Goal: Task Accomplishment & Management: Manage account settings

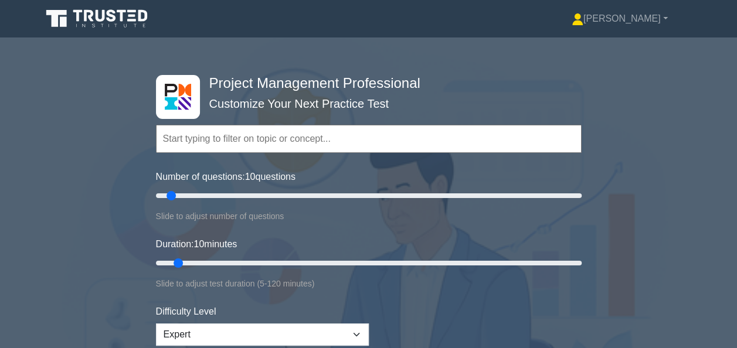
click at [709, 88] on div "Project Management Professional Customize Your Next Practice Test Topics Scope …" at bounding box center [368, 263] width 737 height 433
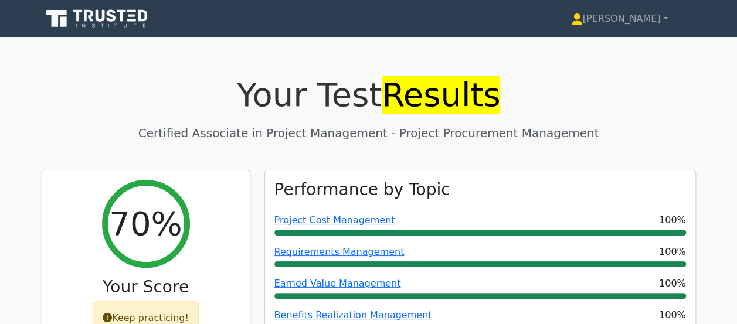
click at [606, 81] on h1 "Your Test Results" at bounding box center [369, 94] width 654 height 39
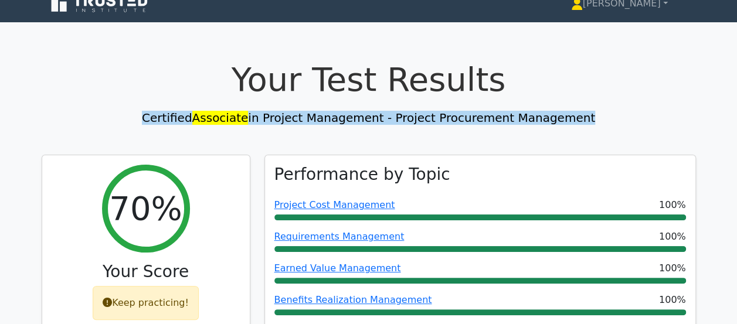
scroll to position [59, 0]
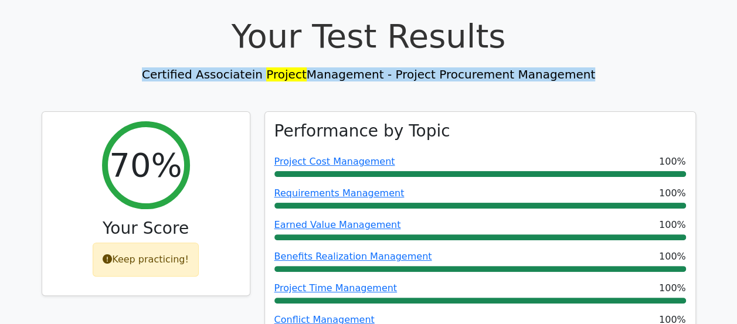
click at [642, 43] on h1 "Your Test Results" at bounding box center [369, 35] width 654 height 39
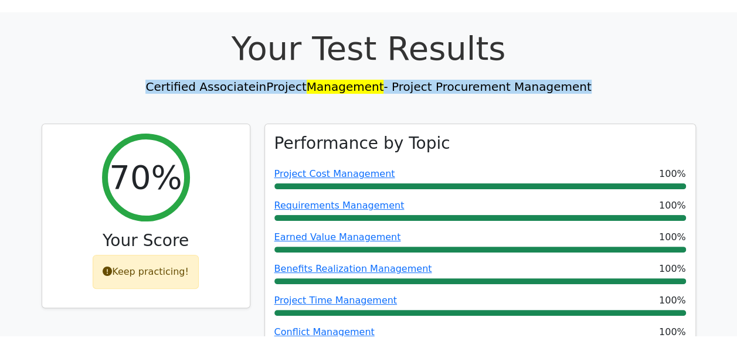
scroll to position [0, 0]
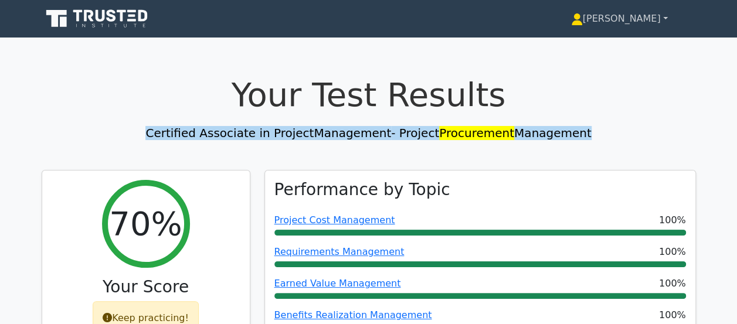
click at [645, 23] on link "[PERSON_NAME]" at bounding box center [619, 18] width 153 height 23
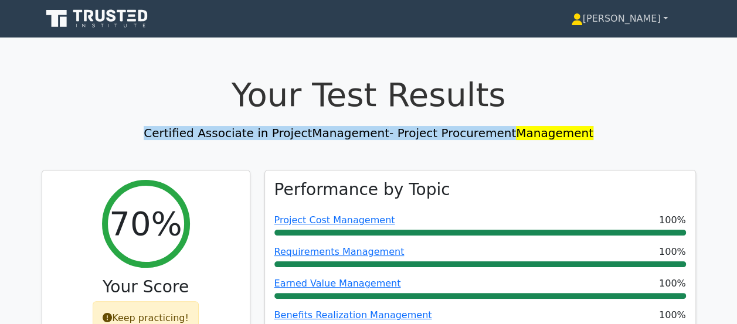
click at [645, 21] on link "[PERSON_NAME]" at bounding box center [619, 18] width 153 height 23
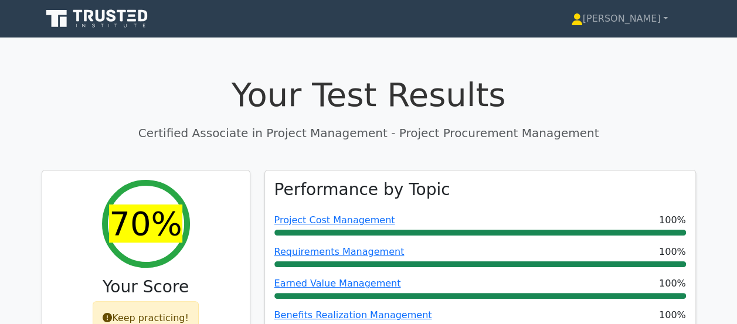
click at [611, 93] on h1 "Your Test Results" at bounding box center [369, 94] width 654 height 39
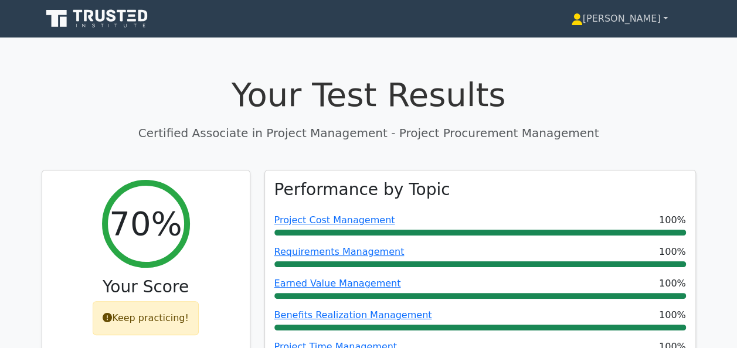
click at [666, 18] on link "[PERSON_NAME]" at bounding box center [619, 18] width 153 height 23
click at [664, 18] on link "[PERSON_NAME]" at bounding box center [619, 18] width 153 height 23
click at [645, 19] on link "[PERSON_NAME]" at bounding box center [619, 18] width 153 height 23
click at [583, 22] on icon at bounding box center [577, 19] width 12 height 12
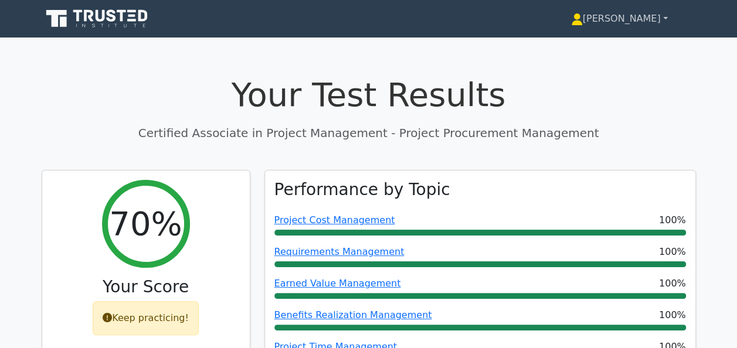
click at [583, 22] on icon at bounding box center [577, 19] width 12 height 12
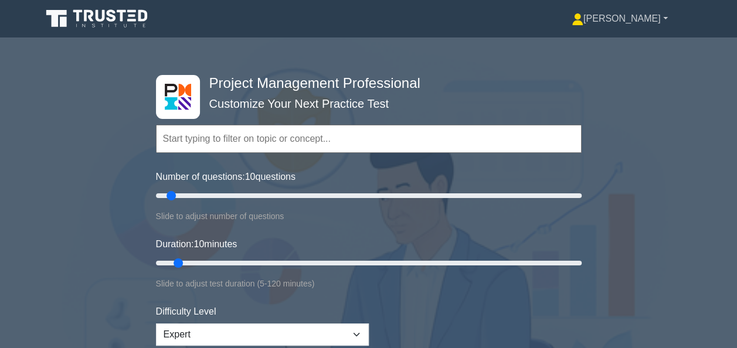
click at [666, 15] on link "[PERSON_NAME]" at bounding box center [619, 18] width 152 height 23
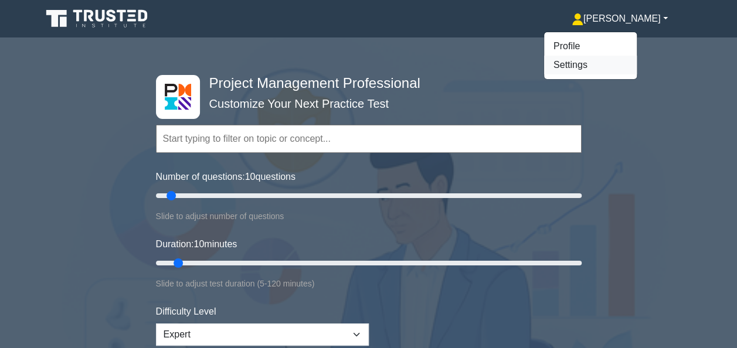
click at [625, 66] on link "Settings" at bounding box center [590, 65] width 93 height 19
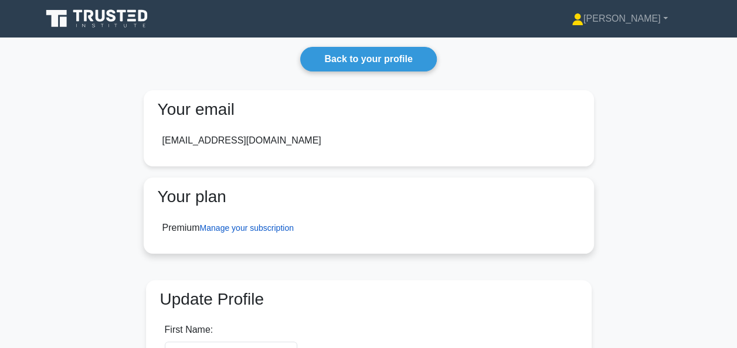
click at [283, 229] on link "Manage your subscription" at bounding box center [247, 227] width 94 height 9
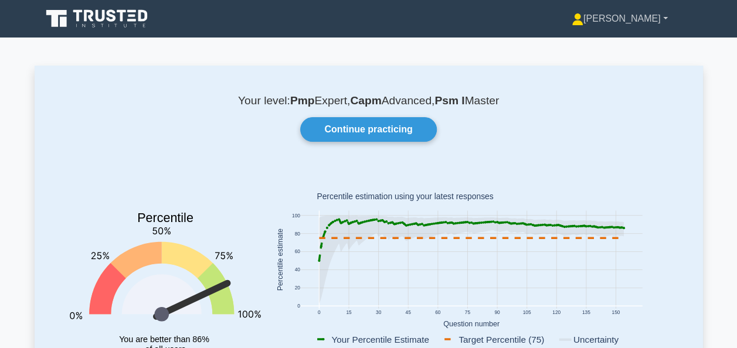
click at [666, 23] on link "[PERSON_NAME]" at bounding box center [619, 18] width 152 height 23
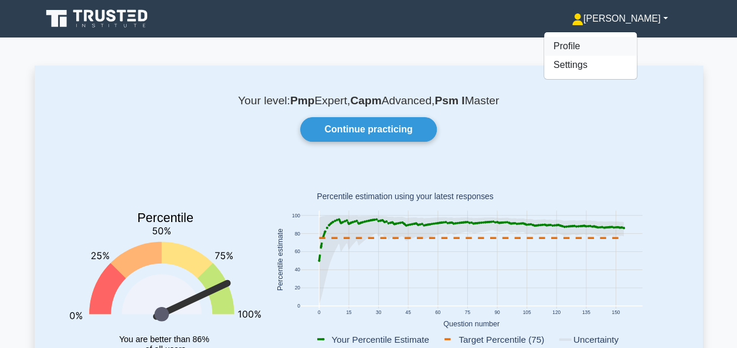
click at [624, 51] on link "Profile" at bounding box center [590, 46] width 93 height 19
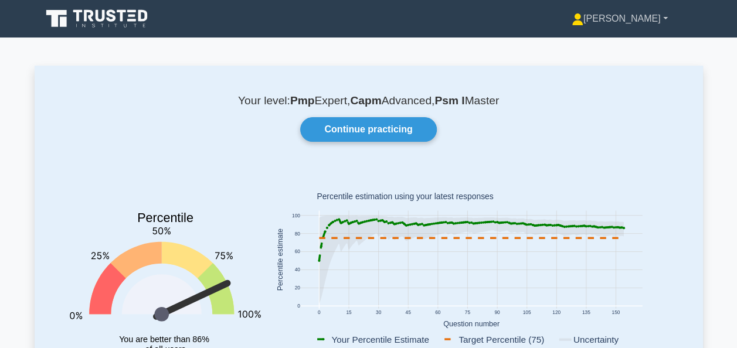
click at [658, 16] on link "[PERSON_NAME]" at bounding box center [619, 18] width 152 height 23
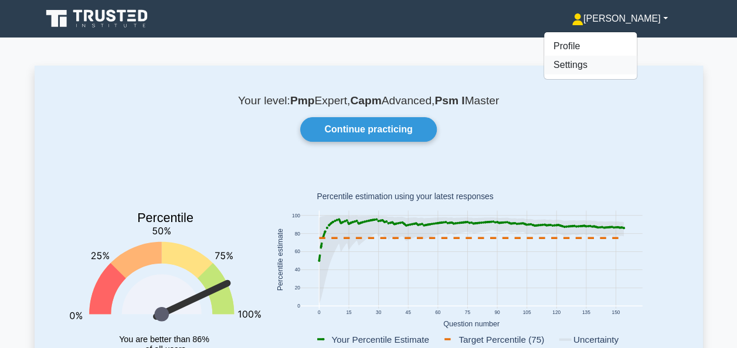
click at [621, 68] on link "Settings" at bounding box center [590, 65] width 93 height 19
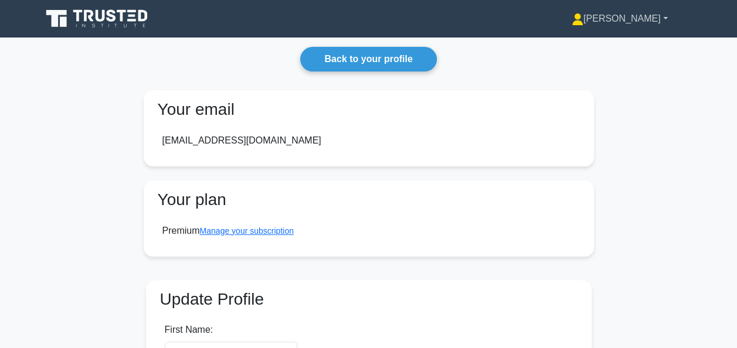
click at [649, 20] on link "[PERSON_NAME]" at bounding box center [619, 18] width 152 height 23
click at [623, 66] on link "Settings" at bounding box center [590, 65] width 93 height 19
click at [240, 231] on link "Manage your subscription" at bounding box center [247, 227] width 94 height 9
